Goal: Transaction & Acquisition: Purchase product/service

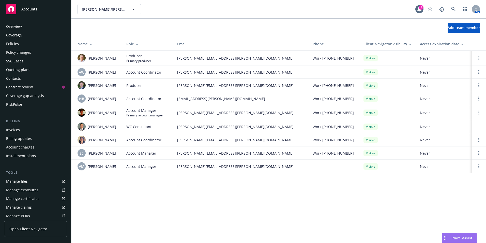
click at [19, 70] on div "Quoting plans" at bounding box center [18, 70] width 24 height 8
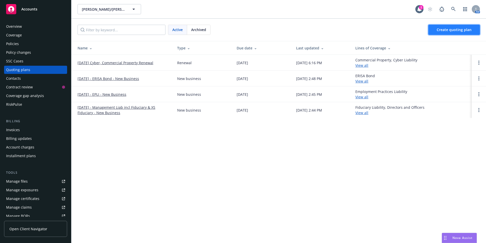
click at [446, 29] on span "Create quoting plan" at bounding box center [454, 29] width 35 height 5
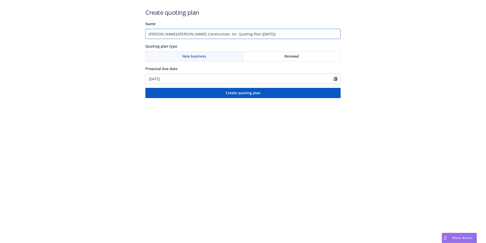
drag, startPoint x: 253, startPoint y: 33, endPoint x: 130, endPoint y: 41, distance: 123.1
click at [134, 40] on div "Create quoting plan Name Elliott/Drinkward Construction, Inc. Quoting Plan (202…" at bounding box center [243, 49] width 486 height 98
click at [187, 35] on input "Bond No. 101519872" at bounding box center [243, 34] width 195 height 10
click at [239, 34] on input "Bond No. 101519872 Related California Construction" at bounding box center [243, 34] width 195 height 10
type input "Bond No. 101519872 Related California Construction, LLC-Performane & Payment Bo…"
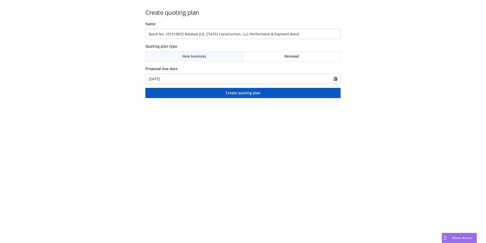
click at [286, 56] on span "Renewal" at bounding box center [292, 55] width 14 height 5
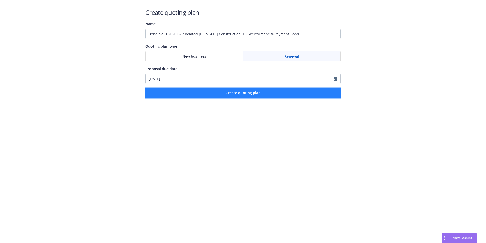
click at [237, 93] on span "Create quoting plan" at bounding box center [243, 92] width 35 height 5
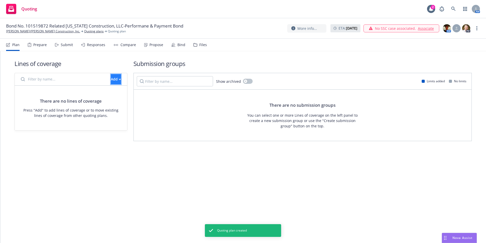
click at [111, 80] on div "Add" at bounding box center [116, 79] width 10 height 10
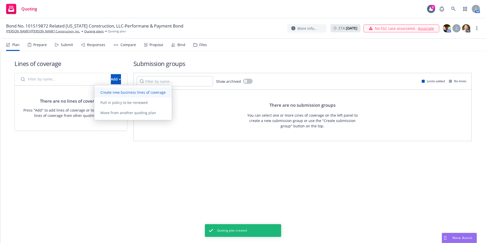
click at [115, 93] on span "Create new business lines of coverage" at bounding box center [133, 92] width 78 height 5
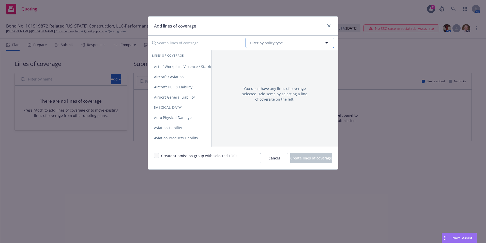
click at [259, 42] on span "Filter by policy type" at bounding box center [266, 42] width 33 height 5
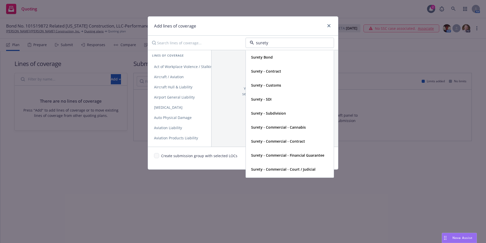
type input "surety"
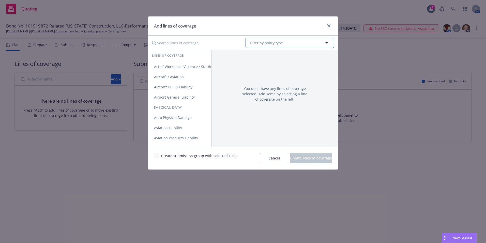
click at [292, 39] on button "Filter by policy type" at bounding box center [290, 43] width 89 height 10
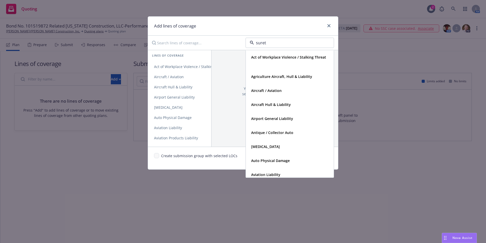
type input "surety"
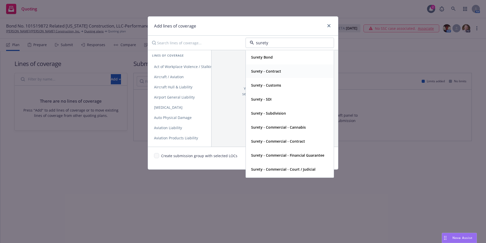
click at [273, 71] on strong "Surety - Contract" at bounding box center [266, 71] width 30 height 5
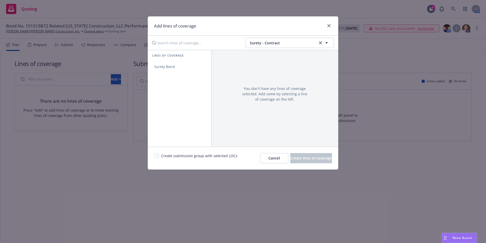
click at [156, 153] on div "Create submission group with selected LOCs Cancel Create lines of coverage" at bounding box center [243, 158] width 190 height 23
click at [163, 67] on span "Surety Bond" at bounding box center [164, 66] width 33 height 5
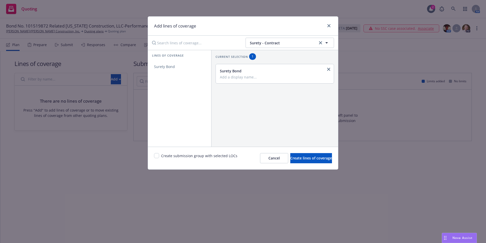
click at [257, 69] on div "Surety Bond" at bounding box center [274, 70] width 109 height 5
click at [252, 75] on input "Add a display name..." at bounding box center [274, 77] width 109 height 5
type input "Performance and Payment Bond"
click at [157, 156] on input "checkbox" at bounding box center [156, 155] width 5 height 5
checkbox input "true"
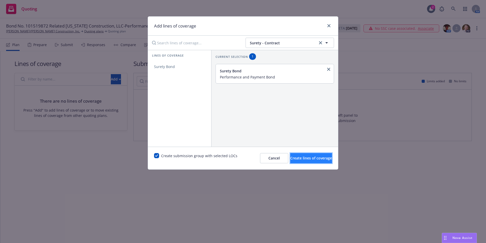
click at [300, 159] on span "Create lines of coverage" at bounding box center [311, 157] width 42 height 5
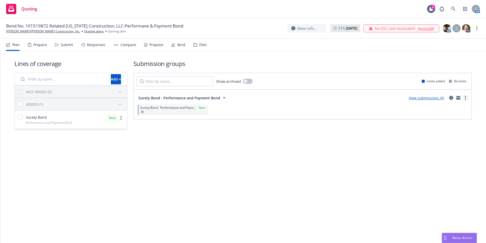
click at [464, 97] on link "more" at bounding box center [466, 98] width 6 height 6
click at [437, 160] on span "Create policy (fast track)" at bounding box center [441, 160] width 53 height 5
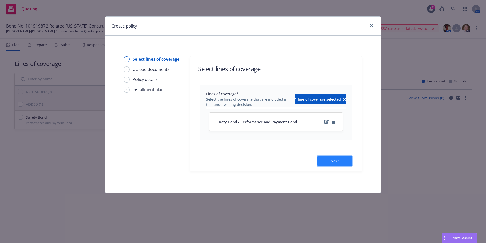
click at [333, 161] on span "Next" at bounding box center [335, 160] width 8 height 5
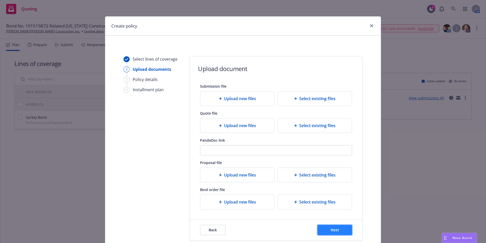
click at [328, 229] on button "Next" at bounding box center [335, 230] width 35 height 10
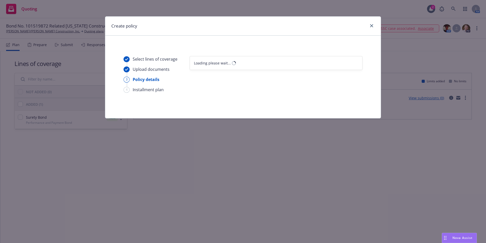
select select "12"
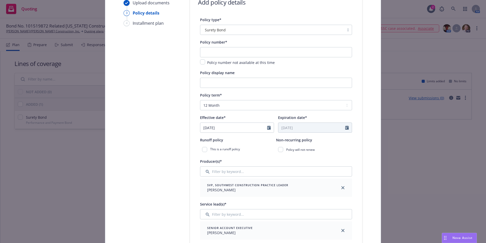
scroll to position [76, 0]
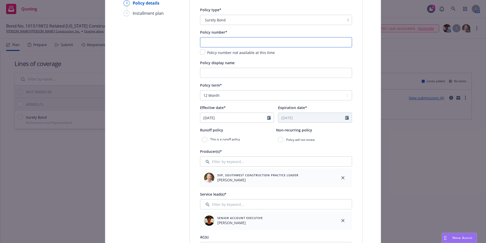
click at [209, 43] on input "text" at bounding box center [276, 42] width 152 height 10
type input "101519672"
click at [209, 71] on input "Policy display name" at bounding box center [276, 73] width 152 height 10
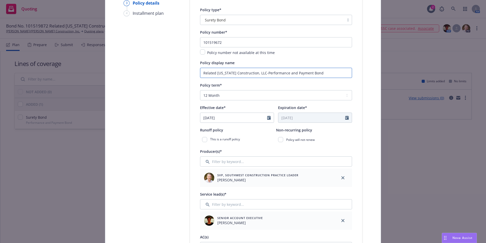
type input "Related California Construction, LLC-Performance and Payment Bond"
click at [279, 138] on input "checkbox" at bounding box center [280, 139] width 5 height 5
checkbox input "true"
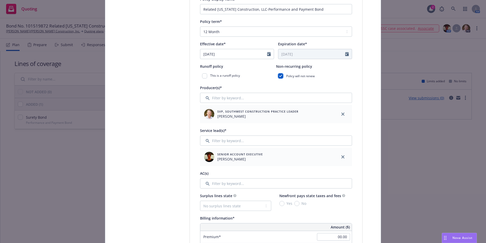
scroll to position [153, 0]
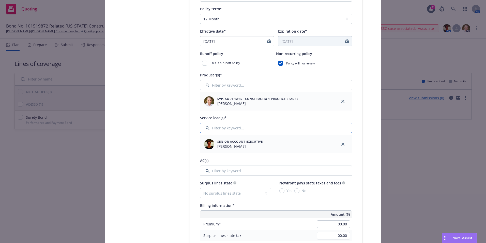
click at [227, 127] on input "Filter by keyword..." at bounding box center [276, 128] width 152 height 10
click at [264, 86] on input "Filter by keyword..." at bounding box center [276, 85] width 152 height 10
drag, startPoint x: 264, startPoint y: 86, endPoint x: 231, endPoint y: 84, distance: 32.9
click at [231, 84] on input "Filter by keyword..." at bounding box center [276, 85] width 152 height 10
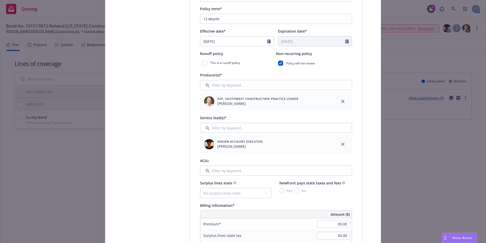
click at [269, 112] on div "Producer(s)* SVP, Southwest Construction Practice Leader Adam Gabler Service le…" at bounding box center [276, 124] width 152 height 104
click at [252, 129] on input "Filter by keyword..." at bounding box center [276, 128] width 152 height 10
drag, startPoint x: 252, startPoint y: 129, endPoint x: 223, endPoint y: 114, distance: 32.1
click at [223, 114] on div "Producer(s)* SVP, Southwest Construction Practice Leader Adam Gabler Service le…" at bounding box center [276, 124] width 152 height 104
click at [229, 130] on input "Filter by keyword..." at bounding box center [276, 128] width 152 height 10
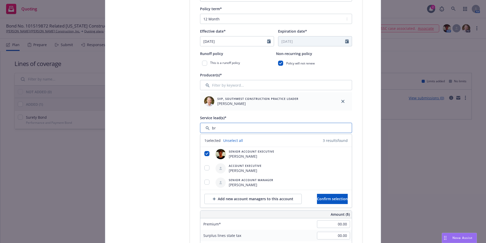
type input "b"
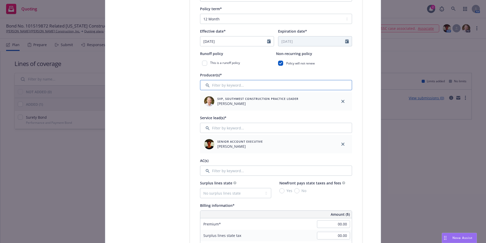
click at [230, 88] on input "Filter by keyword..." at bounding box center [276, 85] width 152 height 10
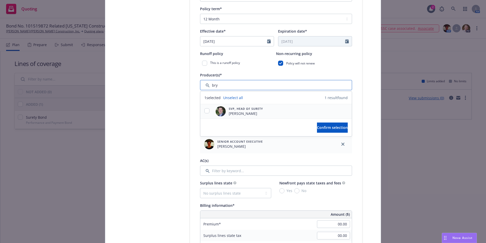
type input "bry"
click at [206, 110] on input "checkbox" at bounding box center [207, 110] width 5 height 5
checkbox input "true"
click at [324, 126] on span "Confirm selection" at bounding box center [332, 127] width 31 height 5
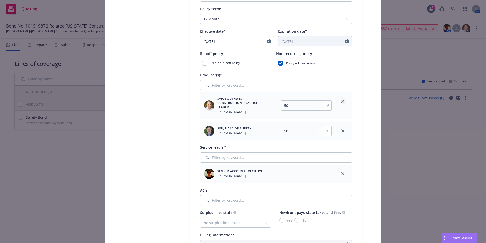
click at [342, 101] on icon "close" at bounding box center [343, 101] width 3 height 3
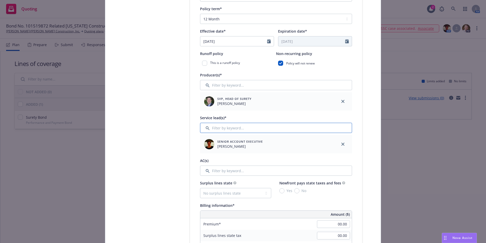
click at [214, 126] on input "Filter by keyword..." at bounding box center [276, 128] width 152 height 10
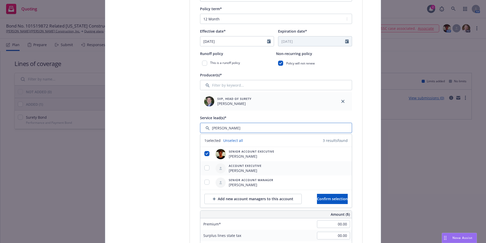
type input "Susan"
click at [206, 169] on input "checkbox" at bounding box center [207, 167] width 5 height 5
checkbox input "true"
click at [320, 200] on span "Confirm selection" at bounding box center [332, 198] width 31 height 5
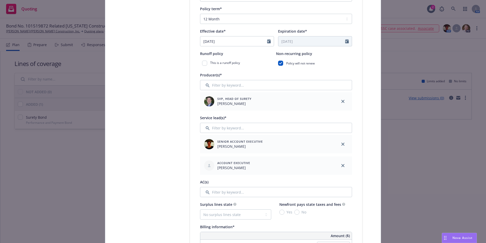
click at [338, 142] on div at bounding box center [343, 144] width 18 height 18
click at [342, 143] on icon "close" at bounding box center [343, 143] width 3 height 3
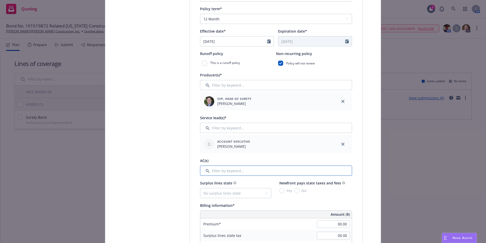
click at [208, 172] on input "Filter by keyword..." at bounding box center [276, 170] width 152 height 10
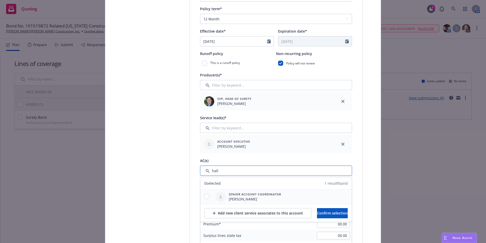
type input "hall"
click at [205, 196] on input "checkbox" at bounding box center [207, 196] width 5 height 5
checkbox input "true"
click at [330, 211] on span "Confirm selection" at bounding box center [332, 212] width 31 height 5
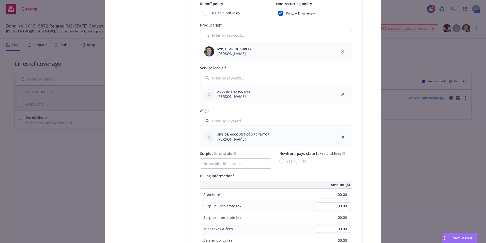
scroll to position [204, 0]
click at [325, 194] on input "00.00" at bounding box center [333, 194] width 33 height 8
type input "32,282.00"
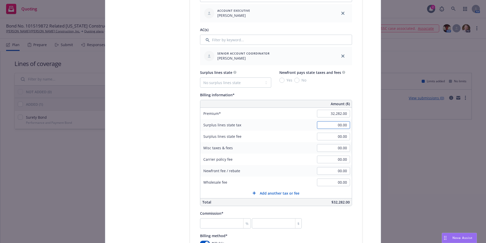
scroll to position [305, 0]
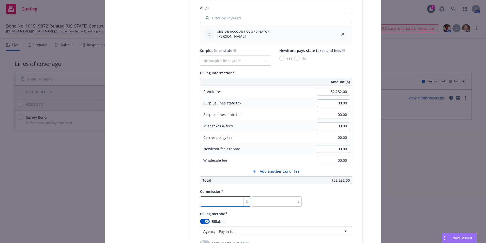
click at [207, 199] on input "number" at bounding box center [225, 201] width 51 height 10
type input "3"
type input "968.46"
type input "30"
type input "9684.6"
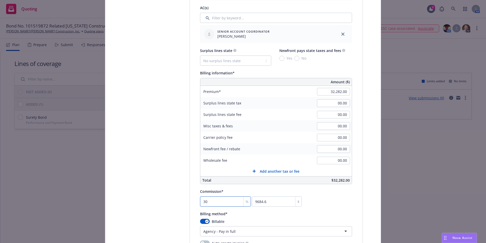
type input "30"
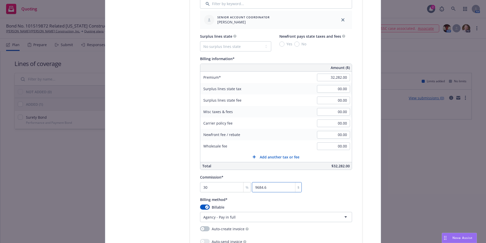
scroll to position [356, 0]
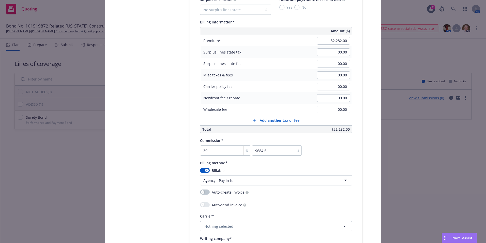
click at [322, 163] on div "Billing method*" at bounding box center [276, 162] width 152 height 6
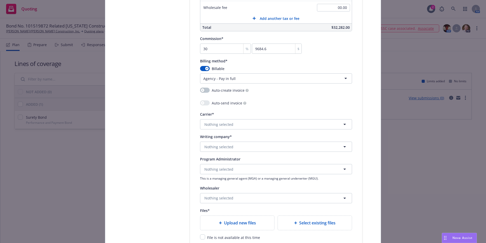
scroll to position [407, 0]
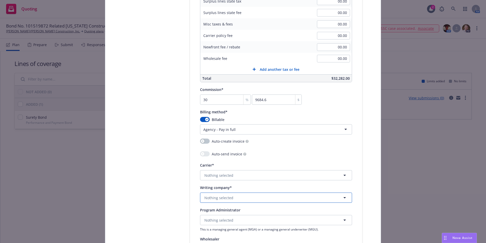
click at [219, 198] on span "Nothing selected" at bounding box center [219, 197] width 29 height 5
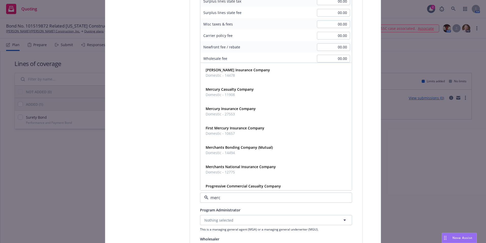
type input "merch"
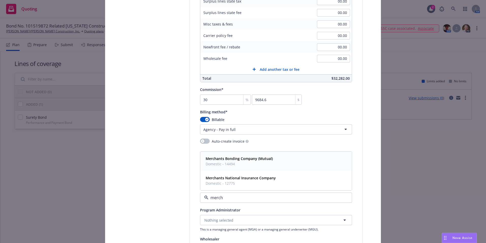
click at [231, 160] on strong "Merchants Bonding Company (Mutual)" at bounding box center [239, 158] width 67 height 5
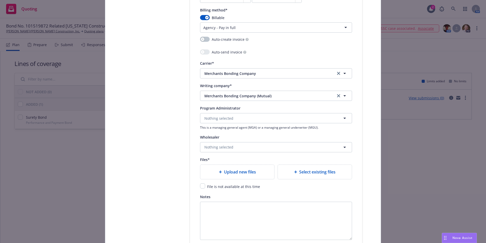
scroll to position [575, 0]
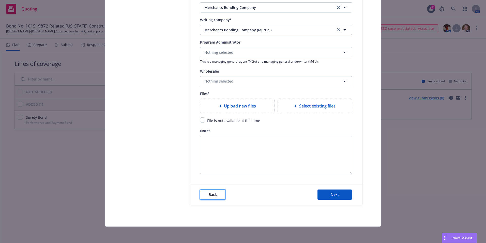
click at [210, 196] on span "Back" at bounding box center [213, 194] width 8 height 5
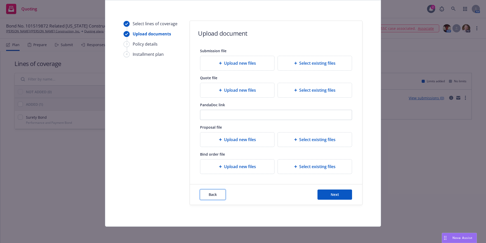
click at [210, 196] on span "Back" at bounding box center [213, 194] width 8 height 5
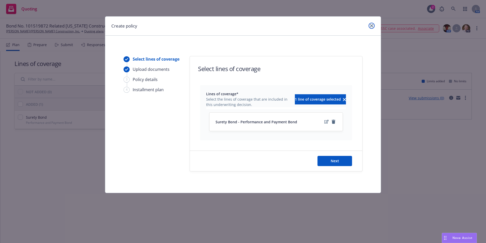
click at [370, 23] on link "close" at bounding box center [372, 26] width 6 height 6
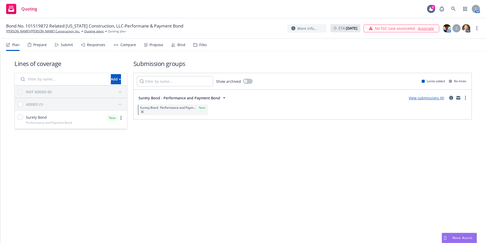
click at [416, 98] on link "View submissions (0)" at bounding box center [426, 97] width 35 height 5
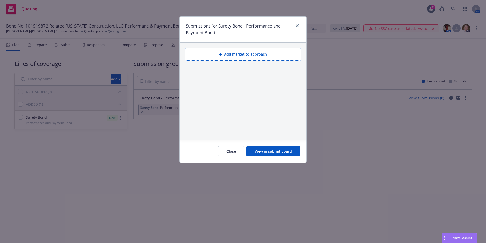
click at [231, 153] on button "Close" at bounding box center [231, 151] width 26 height 10
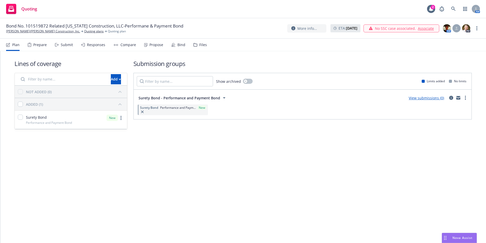
click at [35, 120] on span "Surety Bond" at bounding box center [36, 116] width 21 height 5
checkbox input "true"
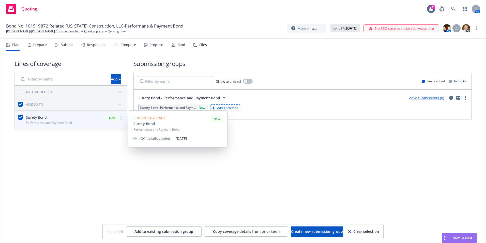
click at [35, 120] on span "Surety Bond" at bounding box center [36, 116] width 21 height 5
checkbox input "false"
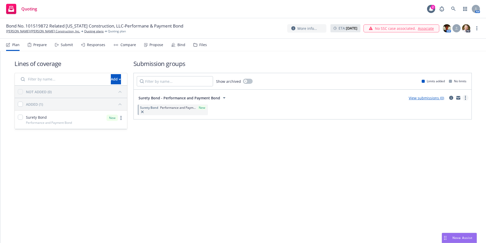
click at [464, 97] on link "more" at bounding box center [466, 98] width 6 height 6
click at [431, 162] on span "Create policy (fast track)" at bounding box center [441, 160] width 53 height 5
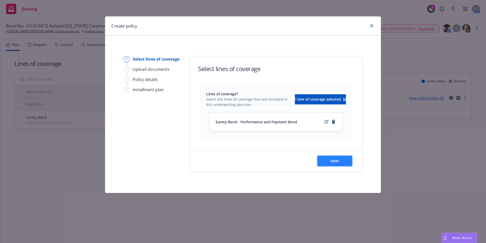
click at [334, 162] on span "Next" at bounding box center [335, 160] width 8 height 5
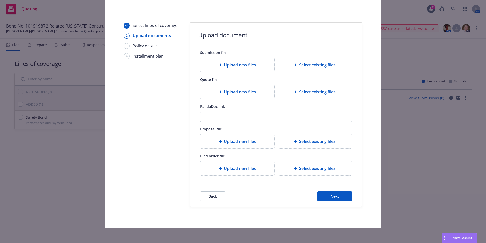
scroll to position [35, 0]
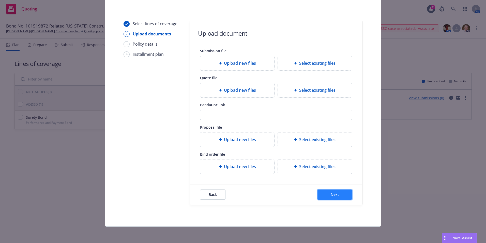
click at [342, 192] on button "Next" at bounding box center [335, 194] width 35 height 10
select select "12"
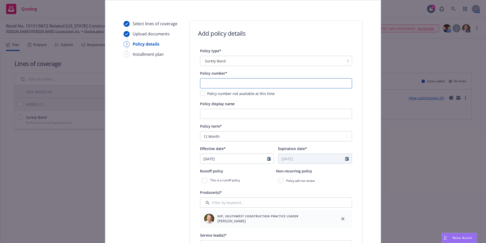
click at [214, 87] on input "text" at bounding box center [276, 83] width 152 height 10
type input "101519872"
click at [215, 112] on input "Policy display name" at bounding box center [276, 114] width 152 height 10
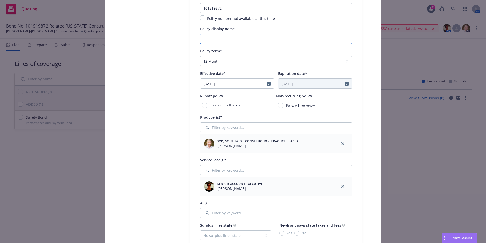
scroll to position [112, 0]
click at [268, 83] on icon "Calendar" at bounding box center [269, 82] width 4 height 4
select select "8"
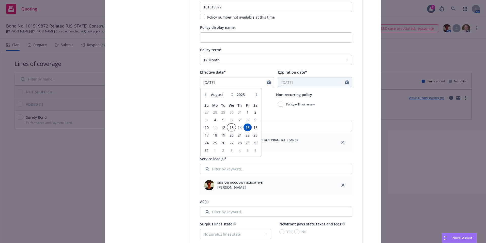
click at [229, 127] on span "13" at bounding box center [231, 127] width 7 height 6
type input "08/13/2025"
type input "08/13/2026"
click at [282, 104] on div "Policy will not renew" at bounding box center [314, 103] width 76 height 9
click at [279, 103] on input "checkbox" at bounding box center [280, 103] width 5 height 5
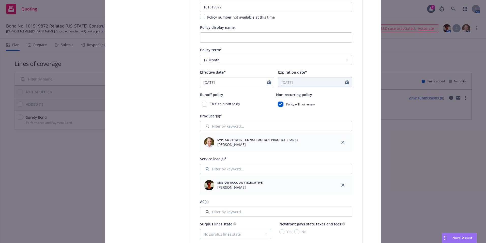
checkbox input "true"
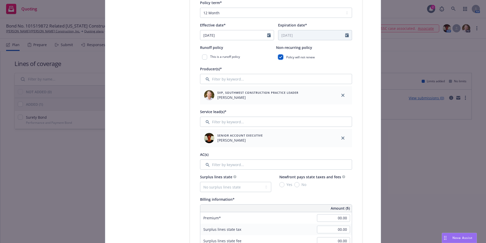
scroll to position [163, 0]
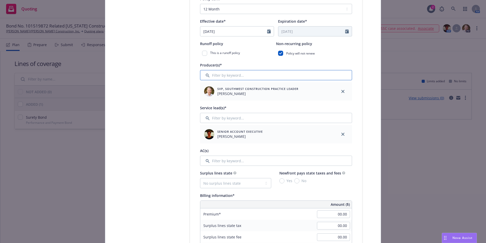
click at [221, 77] on input "Filter by keyword..." at bounding box center [276, 75] width 152 height 10
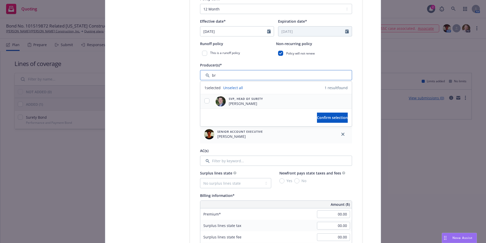
type input "br"
click at [206, 101] on input "checkbox" at bounding box center [207, 100] width 5 height 5
checkbox input "true"
click at [317, 116] on span "Confirm selection" at bounding box center [332, 117] width 31 height 5
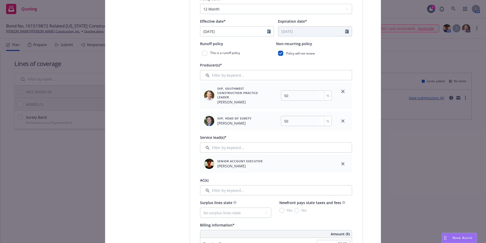
click at [342, 92] on icon "close" at bounding box center [343, 91] width 3 height 3
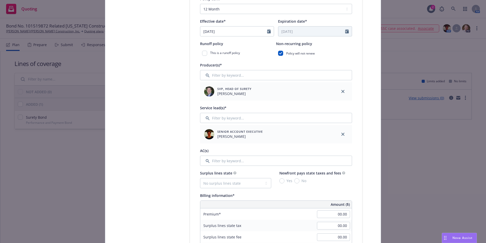
click at [210, 92] on img at bounding box center [209, 91] width 10 height 10
click at [342, 90] on icon "close" at bounding box center [343, 91] width 3 height 3
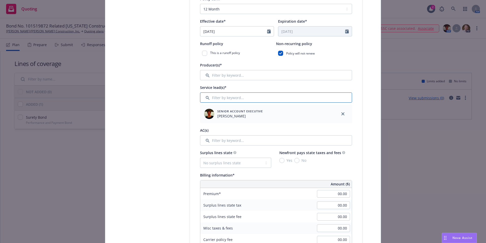
click at [210, 96] on input "Filter by keyword..." at bounding box center [276, 97] width 152 height 10
click at [217, 77] on input "Filter by keyword..." at bounding box center [276, 75] width 152 height 10
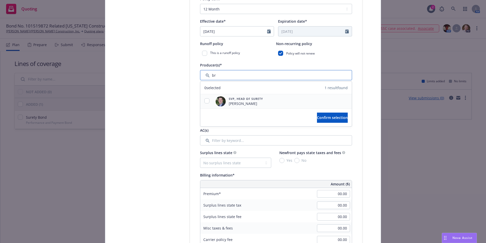
type input "br"
click at [206, 100] on input "checkbox" at bounding box center [207, 100] width 5 height 5
checkbox input "true"
click at [323, 116] on span "Confirm selection" at bounding box center [332, 117] width 31 height 5
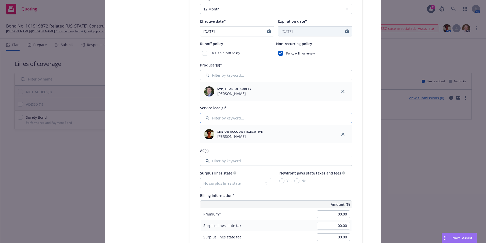
click at [210, 118] on input "Filter by keyword..." at bounding box center [276, 118] width 152 height 10
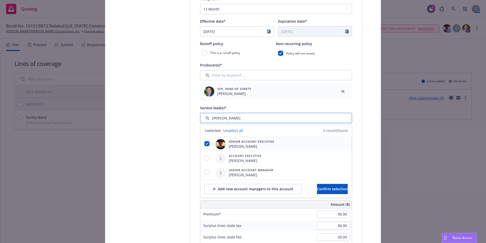
type input "Susan"
click at [206, 142] on input "checkbox" at bounding box center [207, 143] width 5 height 5
checkbox input "false"
click at [205, 157] on input "checkbox" at bounding box center [207, 157] width 5 height 5
checkbox input "true"
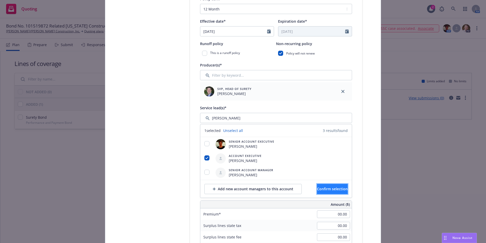
click at [322, 188] on span "Confirm selection" at bounding box center [332, 188] width 31 height 5
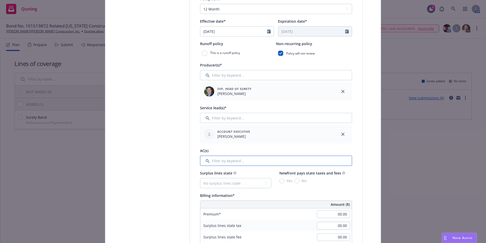
click at [214, 164] on input "Filter by keyword..." at bounding box center [276, 160] width 152 height 10
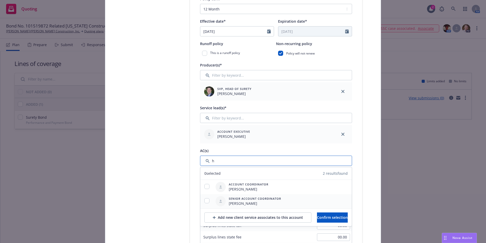
type input "h"
click at [205, 199] on input "checkbox" at bounding box center [207, 200] width 5 height 5
checkbox input "true"
click at [340, 216] on span "Confirm selection" at bounding box center [332, 217] width 31 height 5
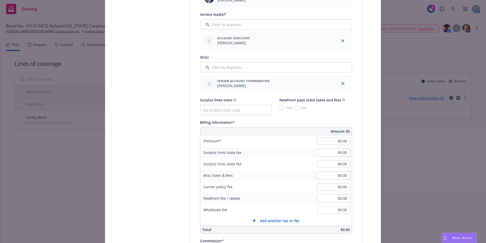
scroll to position [264, 0]
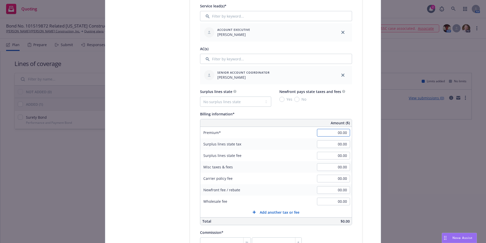
click at [330, 133] on input "00.00" at bounding box center [333, 133] width 33 height 8
type input "32,282.00"
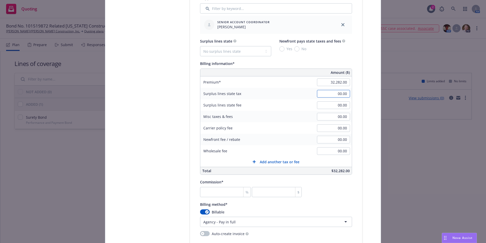
scroll to position [315, 0]
click at [230, 193] on input "number" at bounding box center [225, 191] width 51 height 10
type input "3"
type input "968.46"
type input "30"
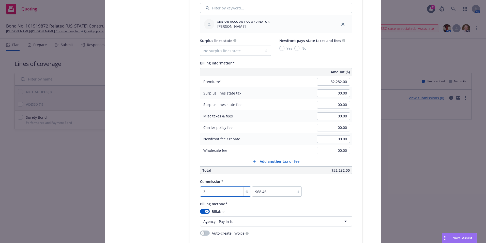
type input "9684.6"
type input "30"
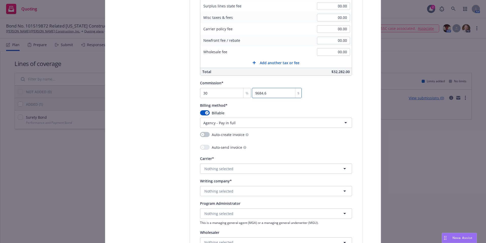
scroll to position [442, 0]
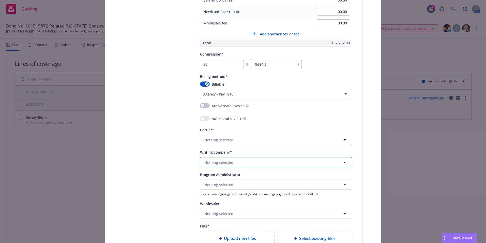
click at [223, 159] on span "Nothing selected" at bounding box center [219, 161] width 29 height 5
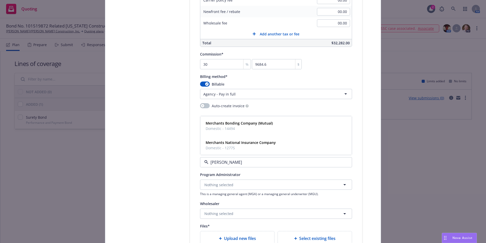
type input "merchant"
click at [233, 126] on span "Domestic - 14494" at bounding box center [239, 128] width 67 height 5
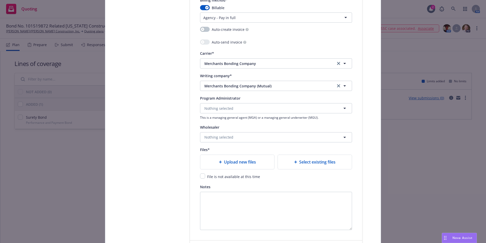
scroll to position [544, 0]
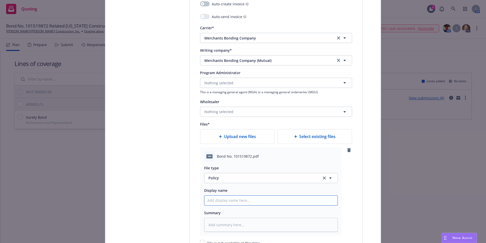
click at [218, 200] on input "Policy display name" at bounding box center [271, 200] width 133 height 10
type textarea "x"
type input "O"
type textarea "x"
type input "Or"
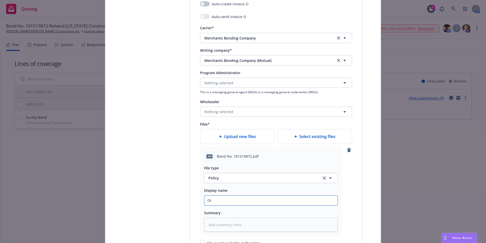
type textarea "x"
type input "Ori"
type textarea "x"
type input "Origi"
type textarea "x"
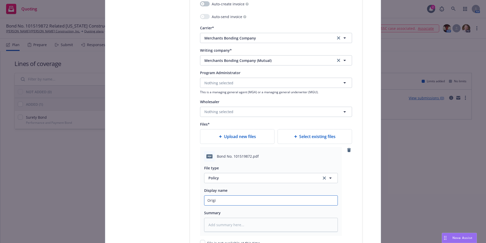
type input "Origin"
type textarea "x"
type input "Origina"
type textarea "x"
type input "Original"
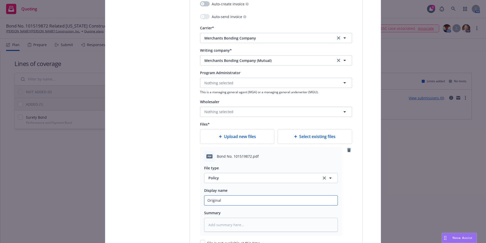
type textarea "x"
type input "Original"
type textarea "x"
type input "Original b"
type textarea "x"
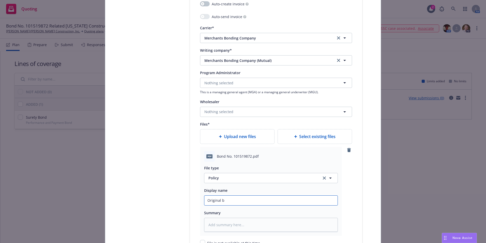
type input "Original bo"
type textarea "x"
type input "Original bon"
type textarea "x"
type input "Original bond"
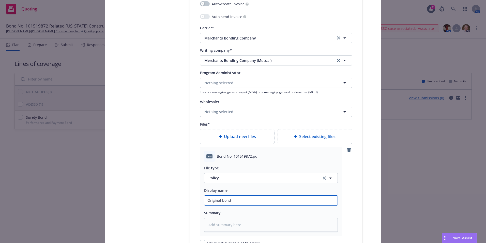
type textarea "x"
type input "Original bon"
type textarea "x"
type input "Original bo"
type textarea "x"
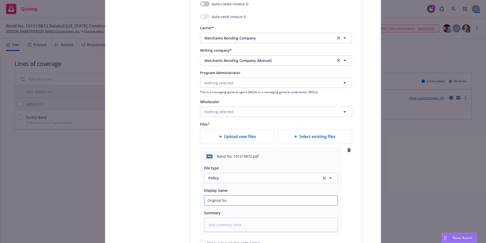
type input "Original b"
type textarea "x"
type input "Original"
type textarea "x"
type input "Original B"
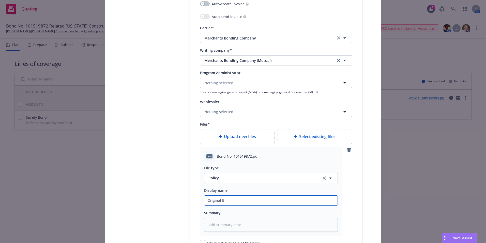
type textarea "x"
type input "Original Bo"
type textarea "x"
type input "Original Bon"
type textarea "x"
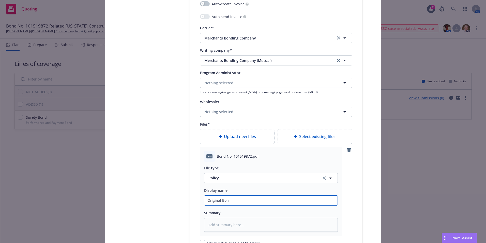
type input "Original Bond"
type textarea "x"
type input "Original Bond"
type textarea "x"
type input "Original Bond N"
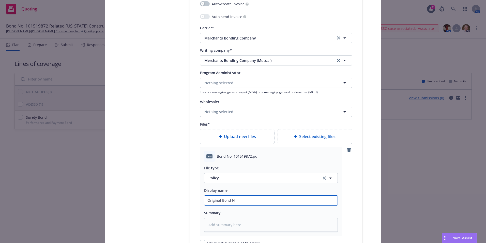
type textarea "x"
type input "Original Bond No"
type textarea "x"
type input "Original Bond No."
type textarea "x"
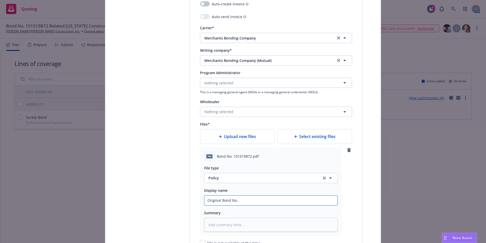
type input "Original Bond No."
type textarea "x"
type input "Original Bond No. 1"
type textarea "x"
type input "Original Bond No. 10"
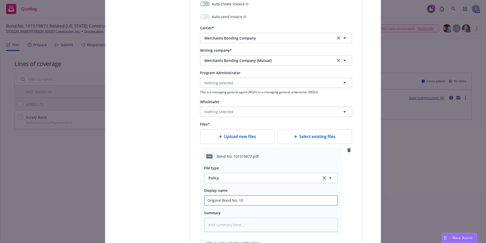
type textarea "x"
type input "Original Bond No. 101"
type textarea "x"
type input "Original Bond No. 1015"
type textarea "x"
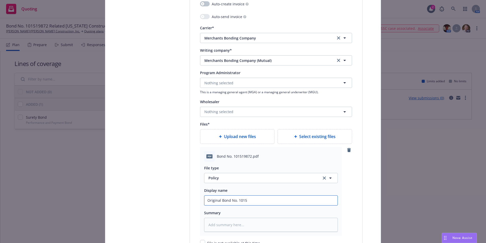
type input "Original Bond No. 10151"
type textarea "x"
type input "Original Bond No. 101519"
type textarea "x"
type input "Original Bond No. 1015198"
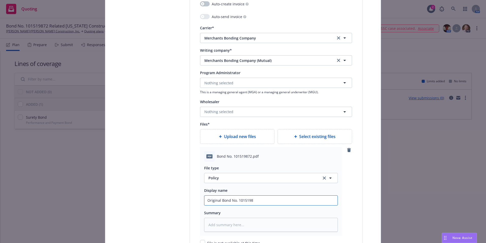
type textarea "x"
type input "Original Bond No. 10151987"
type textarea "x"
type input "Original Bond No. 101519872"
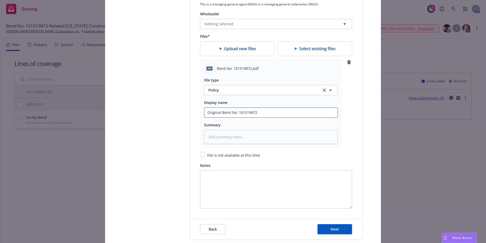
scroll to position [646, 0]
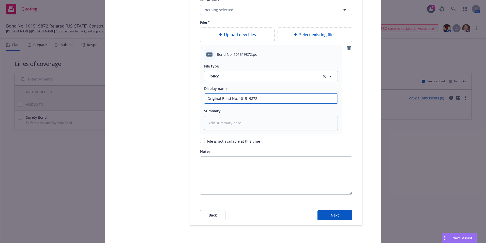
type textarea "x"
type input "Original Bond No. 101519872-"
type textarea "x"
type input "Original Bond No. 101519872-P"
type textarea "x"
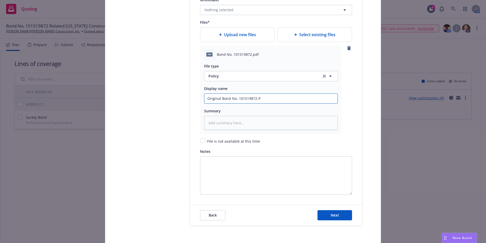
type input "Original Bond No. 101519872-Pe"
type textarea "x"
type input "Original Bond No. 101519872-Per"
type textarea "x"
type input "Original Bond No. 101519872-Perf"
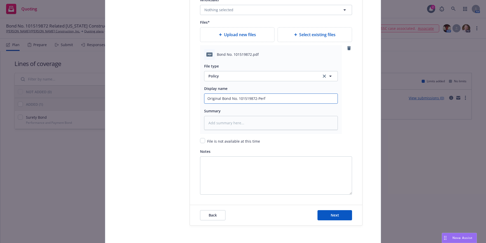
type textarea "x"
type input "Original Bond No. 101519872-Perfo"
type textarea "x"
type input "Original Bond No. 101519872-Perfor"
type textarea "x"
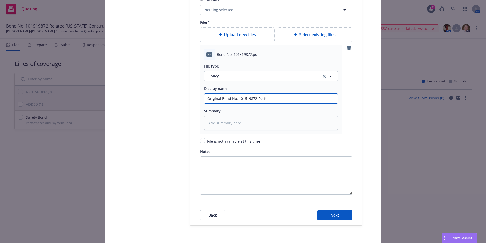
type input "Original Bond No. 101519872-Perform"
type textarea "x"
type input "Original Bond No. 101519872-Performa"
type textarea "x"
type input "Original Bond No. 101519872-Performan"
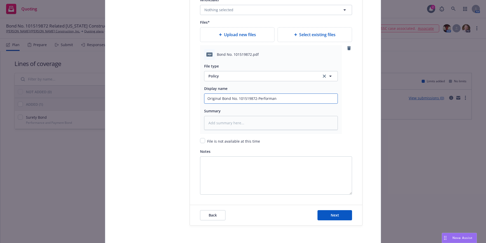
type textarea "x"
type input "Original Bond No. 101519872-Performanc"
type textarea "x"
type input "Original Bond No. 101519872-Performance"
type textarea "x"
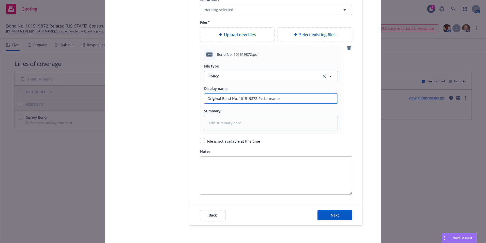
type input "Original Bond No. 101519872-Performance"
type textarea "x"
type input "Original Bond No. 101519872-Performance &"
type textarea "x"
type input "Original Bond No. 101519872-Performance &"
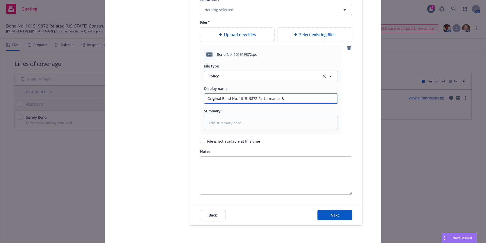
type textarea "x"
type input "Original Bond No. 101519872-Performance & P"
type textarea "x"
type input "Original Bond No. 101519872-Performance & Pa"
type textarea "x"
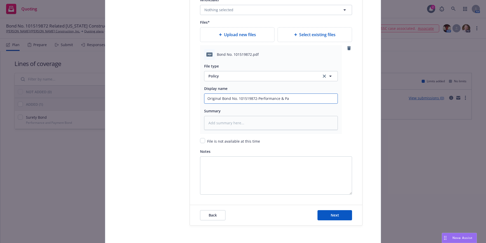
type input "Original Bond No. 101519872-Performance & Pay"
type textarea "x"
type input "Original Bond No. 101519872-Performance & Paym"
type textarea "x"
type input "Original Bond No. 101519872-Performance & Payme"
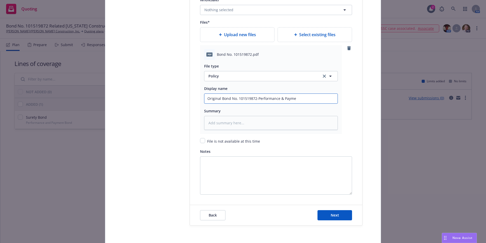
type textarea "x"
type input "Original Bond No. 101519872-Performance & Paymen"
type textarea "x"
type input "Original Bond No. 101519872-Performance & Payment"
type textarea "x"
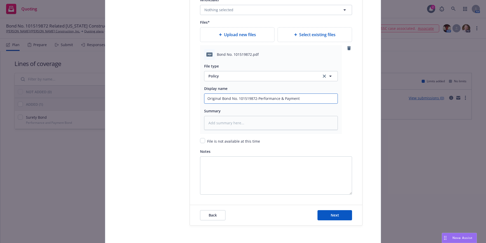
type input "Original Bond No. 101519872-Performance & Payment"
type textarea "x"
type input "Original Bond No. 101519872-Performance & Payment B"
type textarea "x"
type input "Original Bond No. 101519872-Performance & Payment Bo"
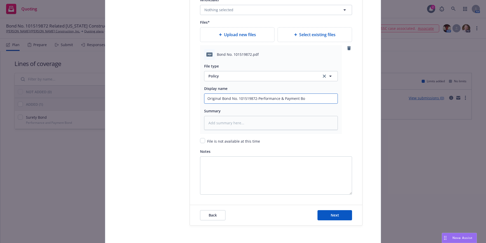
type textarea "x"
type input "Original Bond No. 101519872-Performance & Payment Bon"
type textarea "x"
type input "Original Bond No. 101519872-Performance & Payment Bond"
click at [333, 214] on span "Next" at bounding box center [335, 214] width 8 height 5
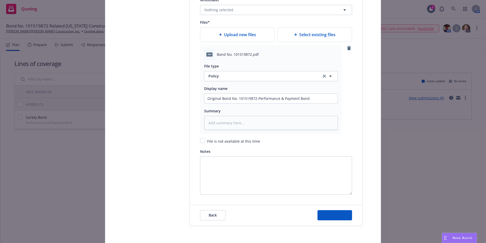
type textarea "x"
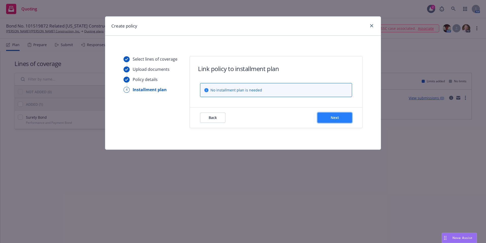
click at [330, 118] on button "Next" at bounding box center [335, 117] width 35 height 10
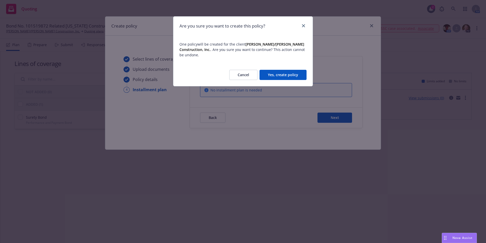
click at [284, 70] on button "Yes, create policy" at bounding box center [283, 75] width 47 height 10
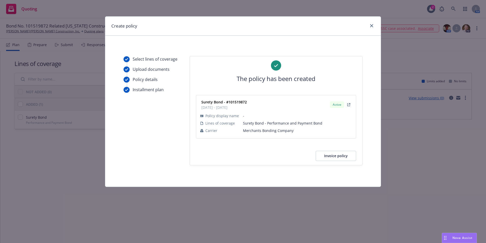
click at [335, 156] on button "Invoice policy" at bounding box center [336, 156] width 40 height 10
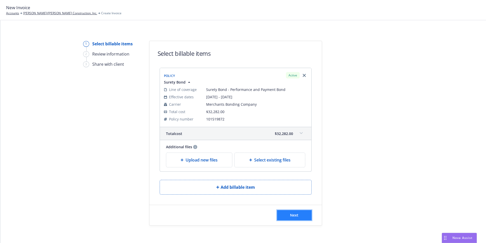
click at [290, 217] on span "Next" at bounding box center [294, 214] width 8 height 5
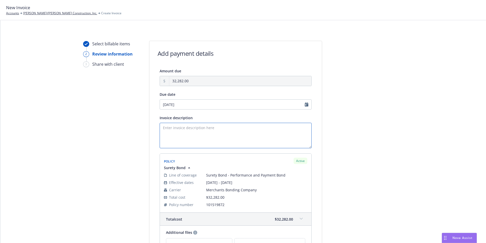
click at [163, 125] on textarea "Invoice description" at bounding box center [236, 135] width 152 height 25
click at [178, 130] on textarea "Principal:" at bounding box center [236, 135] width 152 height 25
click at [192, 141] on textarea "Principal: Elliott/Drinkward Construction, Inc. Obligee: Related California Con…" at bounding box center [236, 135] width 152 height 25
drag, startPoint x: 161, startPoint y: 128, endPoint x: 218, endPoint y: 142, distance: 59.1
click at [218, 142] on textarea "Principal: Elliott/Drinkward Construction, Inc. Obligee: Related California Con…" at bounding box center [236, 135] width 152 height 25
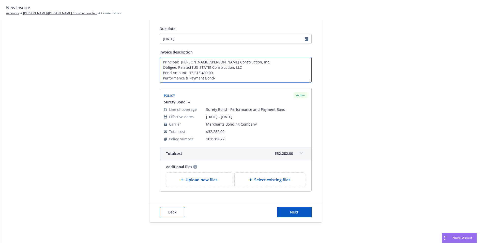
type textarea "Principal: Elliott/Drinkward Construction, Inc. Obligee: Related California Con…"
click at [173, 211] on span "Back" at bounding box center [172, 211] width 8 height 5
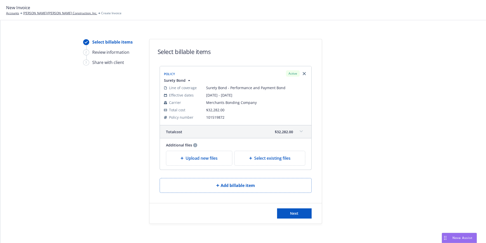
scroll to position [3, 0]
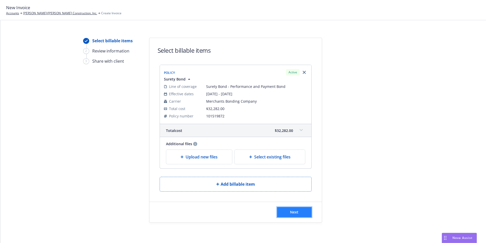
click at [290, 210] on span "Next" at bounding box center [294, 211] width 8 height 5
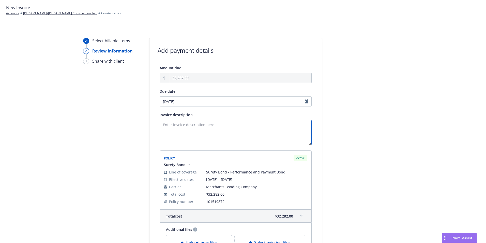
paste textarea "Principal: Elliott/Drinkward Construction, Inc. Obligee: Related California Con…"
type textarea "Principal: Elliott/Drinkward Construction, Inc. Obligee: Related California Con…"
select select "August"
select select "2025"
drag, startPoint x: 185, startPoint y: 101, endPoint x: 162, endPoint y: 103, distance: 23.5
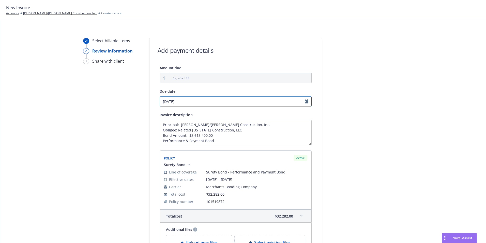
click at [162, 103] on input "08/29/2025" at bounding box center [236, 101] width 152 height 10
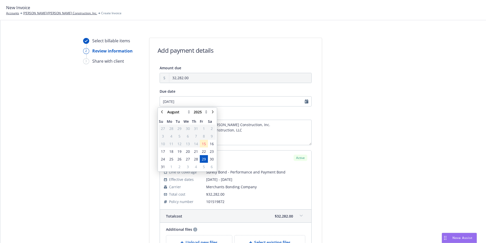
click at [189, 145] on span "13" at bounding box center [188, 143] width 4 height 5
click at [158, 144] on div "January February March April May June July August September October November De…" at bounding box center [187, 140] width 59 height 64
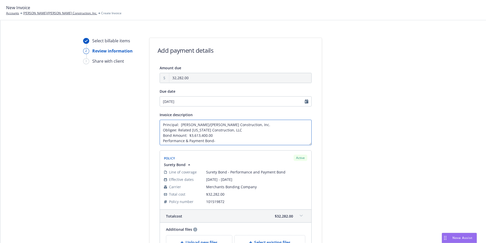
click at [252, 139] on textarea "Principal: Elliott/Drinkward Construction, Inc. Obligee: Related California Con…" at bounding box center [236, 132] width 152 height 25
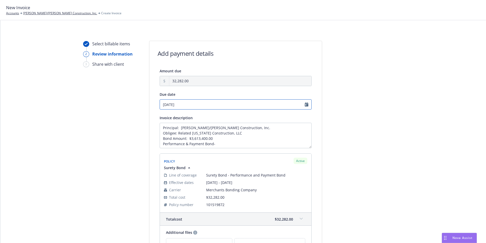
click at [306, 105] on input "08/29/2025" at bounding box center [236, 104] width 152 height 10
select select "August"
select select "2025"
click at [222, 105] on input "08/29/2025" at bounding box center [236, 104] width 152 height 10
click at [215, 140] on textarea "Principal: Elliott/Drinkward Construction, Inc. Obligee: Related California Con…" at bounding box center [236, 135] width 152 height 25
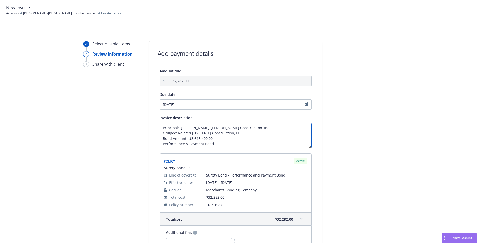
click at [217, 143] on textarea "Principal: Elliott/Drinkward Construction, Inc. Obligee: Related California Con…" at bounding box center [236, 135] width 152 height 25
select select "August"
select select "2025"
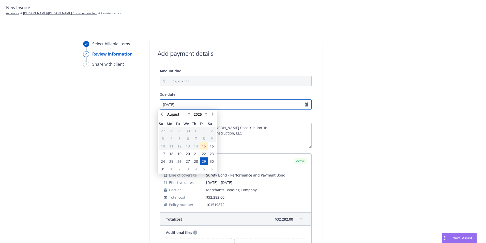
click at [162, 105] on input "08/29/2025" at bounding box center [236, 104] width 152 height 10
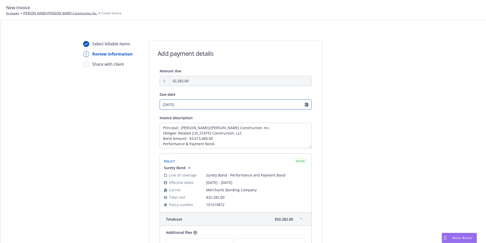
drag, startPoint x: 162, startPoint y: 105, endPoint x: 184, endPoint y: 107, distance: 22.5
click at [184, 107] on input "08/29/2025" at bounding box center [236, 104] width 152 height 10
click at [168, 104] on input "8/13/2025" at bounding box center [236, 104] width 152 height 10
type input "8/29/2025"
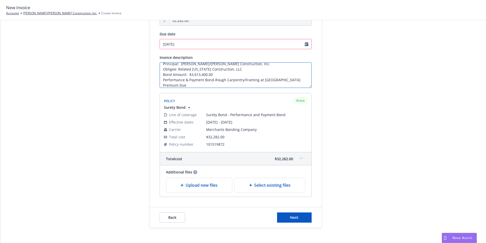
scroll to position [66, 0]
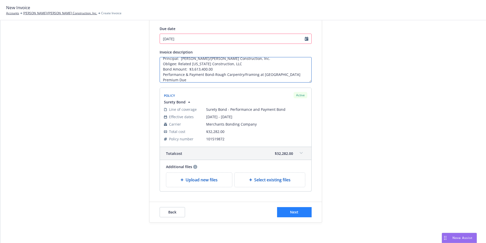
type textarea "Principal: Elliott/Drinkward Construction, Inc. Obligee: Related California Con…"
click at [289, 208] on button "Next" at bounding box center [294, 212] width 35 height 10
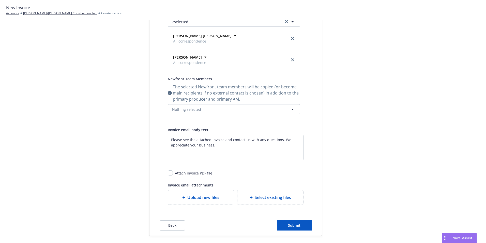
scroll to position [117, 0]
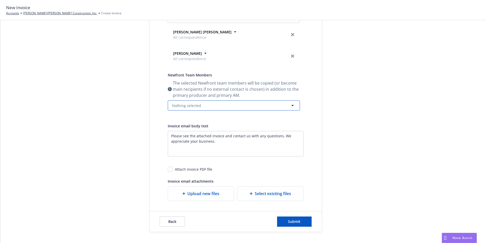
click at [174, 105] on span "Nothing selected" at bounding box center [186, 105] width 29 height 5
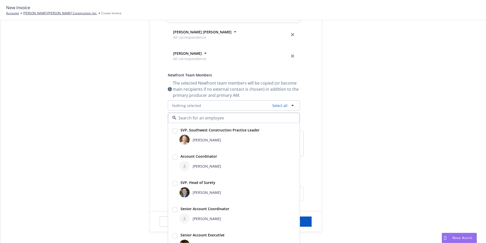
click at [172, 185] on input "checkbox" at bounding box center [174, 183] width 5 height 5
checkbox input "true"
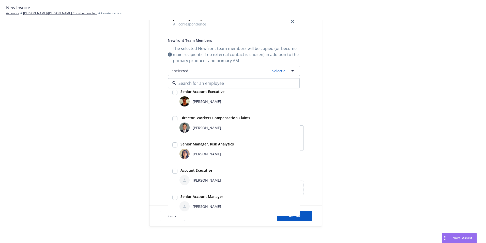
scroll to position [155, 0]
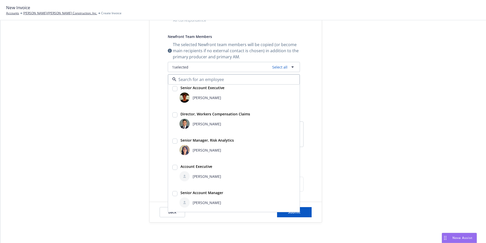
click at [172, 167] on input "checkbox" at bounding box center [174, 167] width 5 height 5
checkbox input "true"
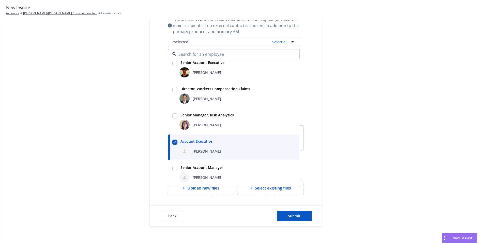
scroll to position [184, 0]
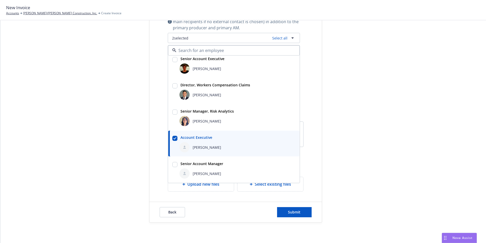
click at [307, 119] on div "Send date Now Specific date Recipients By default contacts marked as "All corre…" at bounding box center [236, 43] width 152 height 295
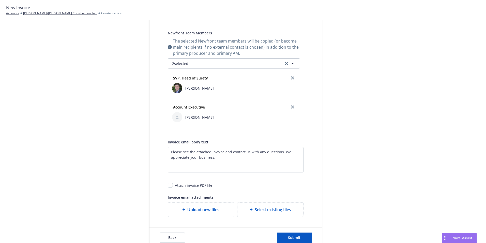
scroll to position [133, 0]
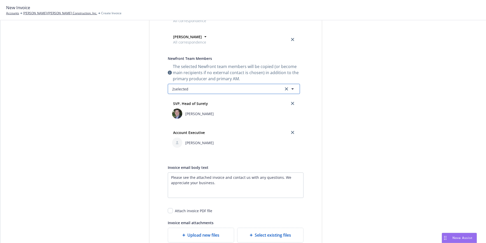
click at [201, 90] on button "2 selected" at bounding box center [234, 89] width 132 height 10
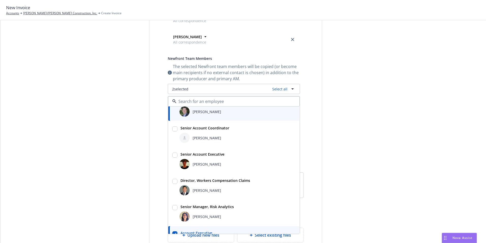
scroll to position [64, 0]
click at [173, 129] on input "checkbox" at bounding box center [174, 128] width 5 height 5
checkbox input "true"
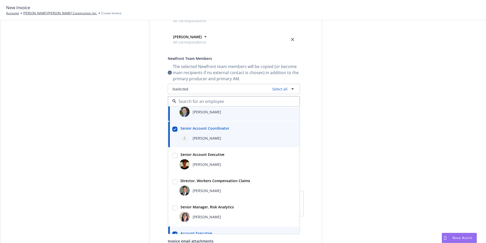
click at [311, 138] on div "Publish invoice in client navigator and send via email Send date Now Specific d…" at bounding box center [236, 98] width 172 height 326
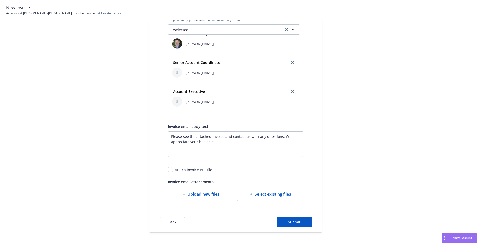
scroll to position [202, 0]
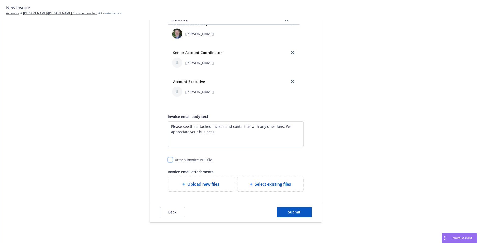
click at [168, 159] on input "checkbox" at bounding box center [170, 159] width 5 height 5
checkbox input "true"
click at [229, 227] on div "Select billable items Review information 3 Share with client Share with client …" at bounding box center [243, 131] width 486 height 222
click at [291, 212] on span "Submit" at bounding box center [294, 211] width 12 height 5
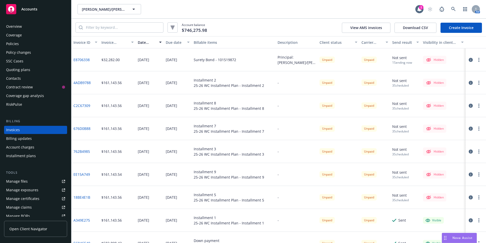
click at [14, 25] on div "Overview" at bounding box center [14, 26] width 16 height 8
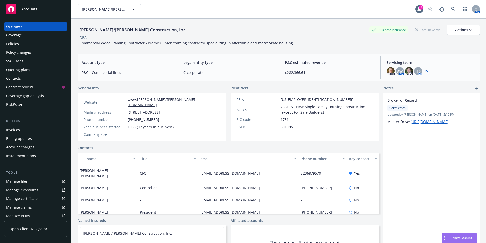
click at [17, 129] on div "Invoices" at bounding box center [13, 130] width 14 height 8
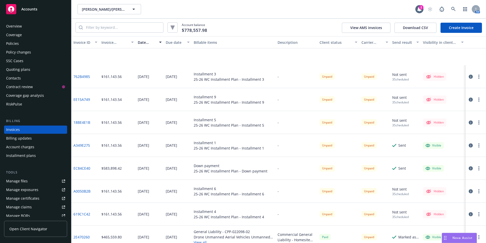
scroll to position [126, 0]
